Goal: Task Accomplishment & Management: Use online tool/utility

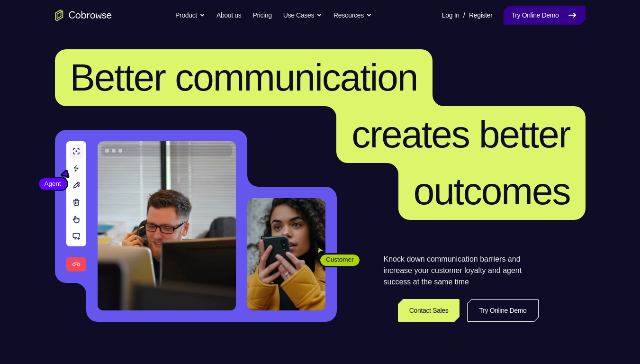
click at [556, 18] on link "Try Online Demo" at bounding box center [544, 15] width 81 height 19
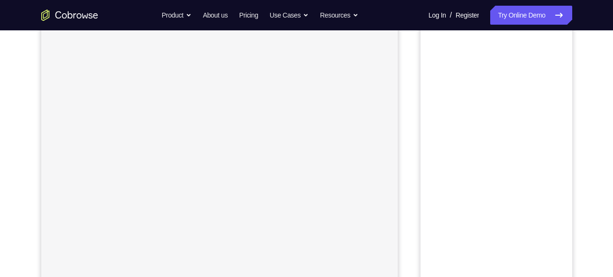
scroll to position [77, 0]
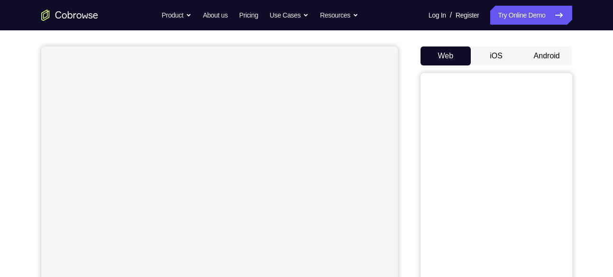
click at [529, 53] on button "Android" at bounding box center [546, 55] width 51 height 19
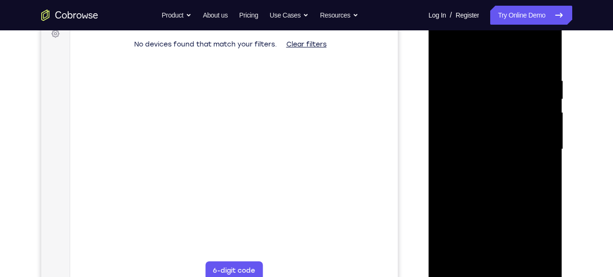
scroll to position [147, 0]
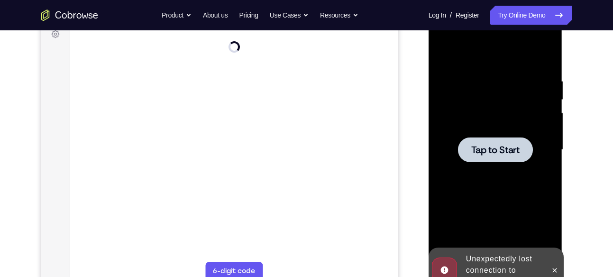
click at [493, 142] on div at bounding box center [495, 149] width 75 height 25
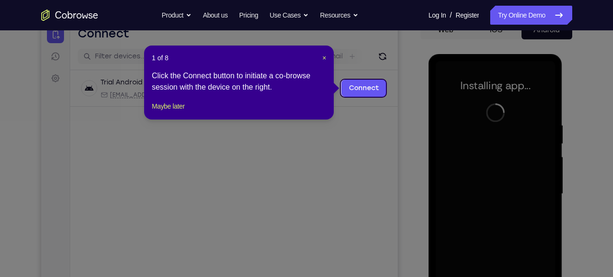
scroll to position [97, 0]
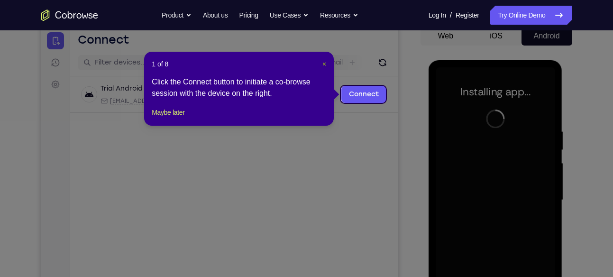
click at [325, 64] on span "×" at bounding box center [324, 64] width 4 height 8
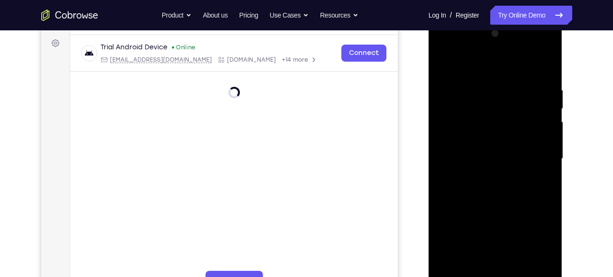
scroll to position [161, 0]
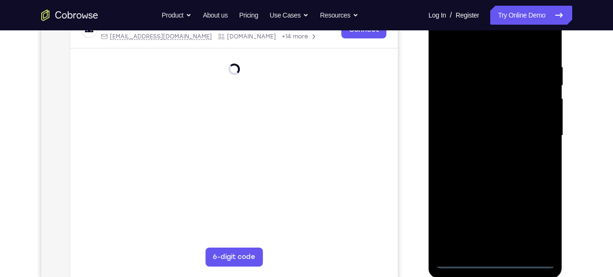
click at [494, 262] on div at bounding box center [494, 135] width 119 height 265
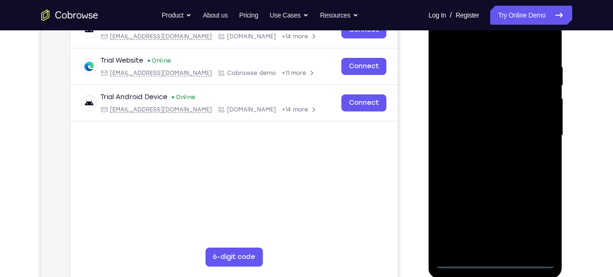
scroll to position [140, 0]
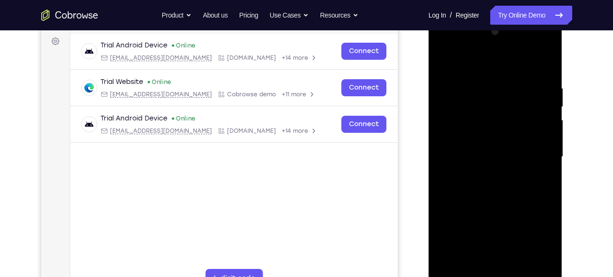
click at [536, 240] on div at bounding box center [494, 156] width 119 height 265
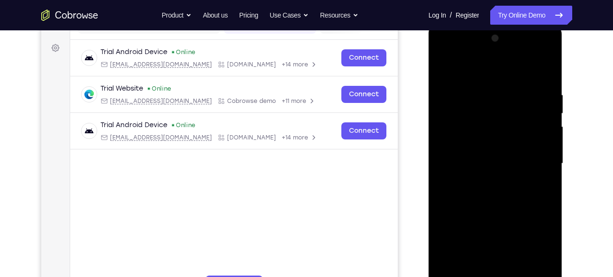
scroll to position [133, 0]
click at [470, 73] on div at bounding box center [494, 163] width 119 height 265
click at [534, 158] on div at bounding box center [494, 163] width 119 height 265
click at [486, 181] on div at bounding box center [494, 163] width 119 height 265
click at [473, 153] on div at bounding box center [494, 163] width 119 height 265
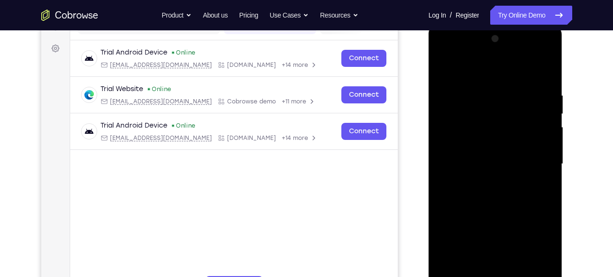
click at [471, 141] on div at bounding box center [494, 163] width 119 height 265
click at [475, 146] on div at bounding box center [494, 163] width 119 height 265
click at [464, 144] on div at bounding box center [494, 163] width 119 height 265
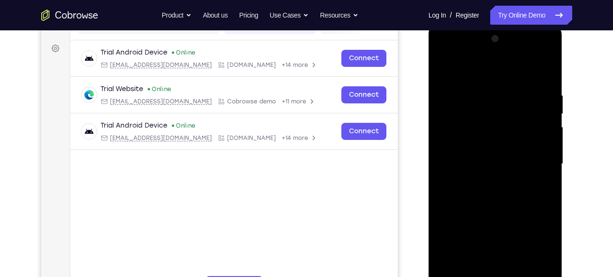
click at [485, 140] on div at bounding box center [494, 163] width 119 height 265
drag, startPoint x: 481, startPoint y: 147, endPoint x: 506, endPoint y: 150, distance: 25.7
click at [506, 150] on div at bounding box center [494, 163] width 119 height 265
click at [487, 161] on div at bounding box center [494, 163] width 119 height 265
click at [484, 193] on div at bounding box center [494, 163] width 119 height 265
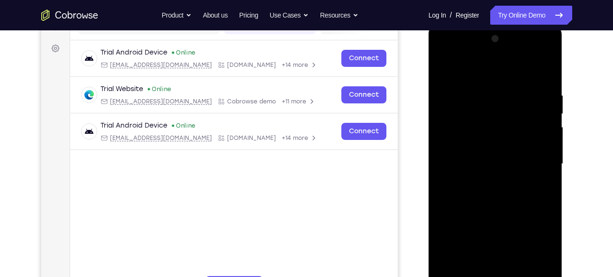
click at [468, 165] on div at bounding box center [494, 163] width 119 height 265
click at [465, 161] on div at bounding box center [494, 163] width 119 height 265
click at [473, 163] on div at bounding box center [494, 163] width 119 height 265
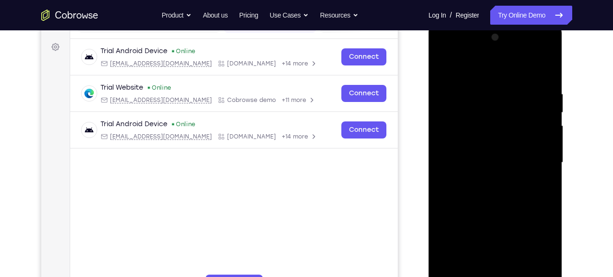
scroll to position [135, 0]
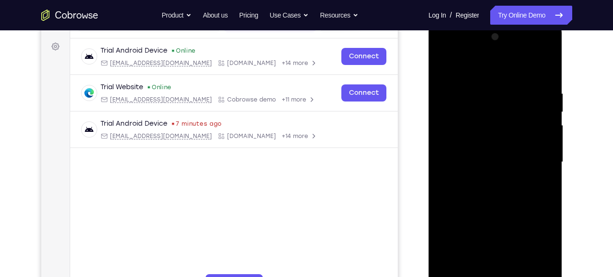
click at [498, 192] on div at bounding box center [494, 161] width 119 height 265
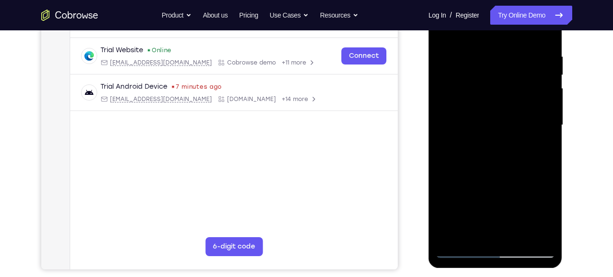
scroll to position [172, 0]
click at [493, 166] on div at bounding box center [494, 124] width 119 height 265
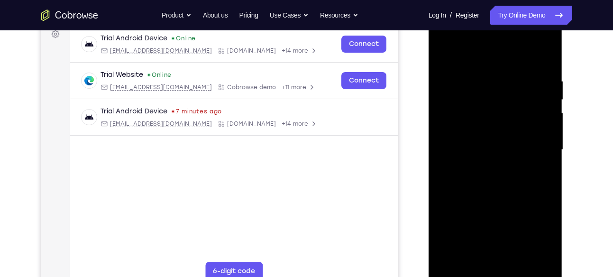
scroll to position [145, 0]
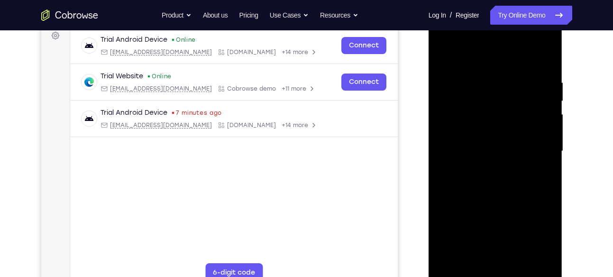
click at [508, 196] on div at bounding box center [494, 150] width 119 height 265
click at [521, 262] on div at bounding box center [494, 150] width 119 height 265
click at [515, 262] on div at bounding box center [494, 150] width 119 height 265
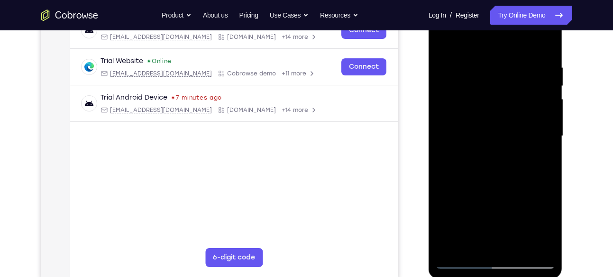
scroll to position [162, 0]
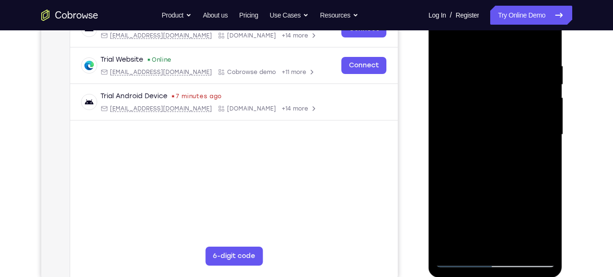
click at [515, 247] on div at bounding box center [494, 134] width 119 height 265
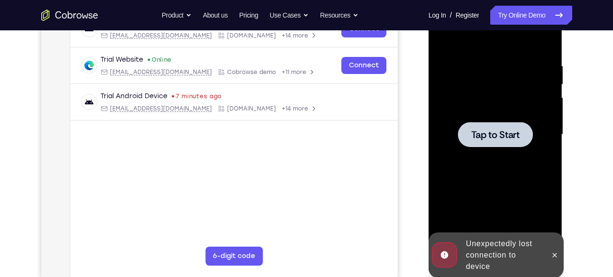
click at [495, 134] on span "Tap to Start" at bounding box center [495, 134] width 48 height 9
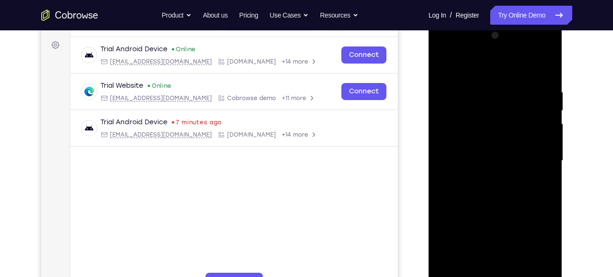
scroll to position [136, 0]
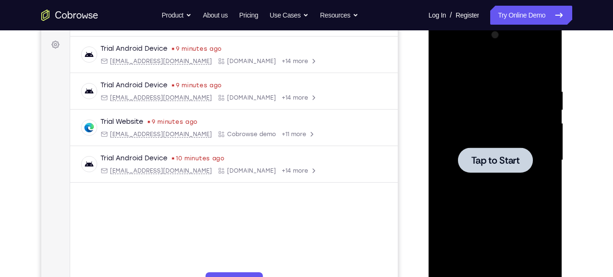
click at [479, 161] on span "Tap to Start" at bounding box center [495, 159] width 48 height 9
